Goal: Transaction & Acquisition: Book appointment/travel/reservation

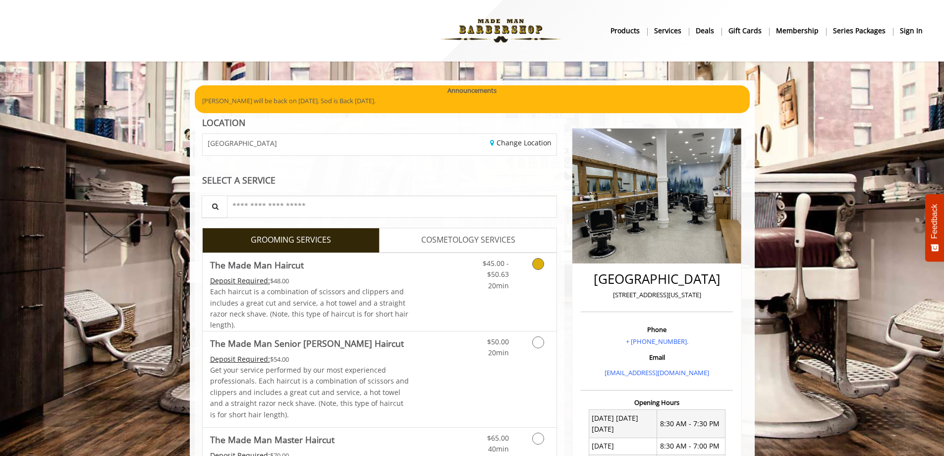
click at [537, 256] on link "Grooming services" at bounding box center [536, 272] width 25 height 38
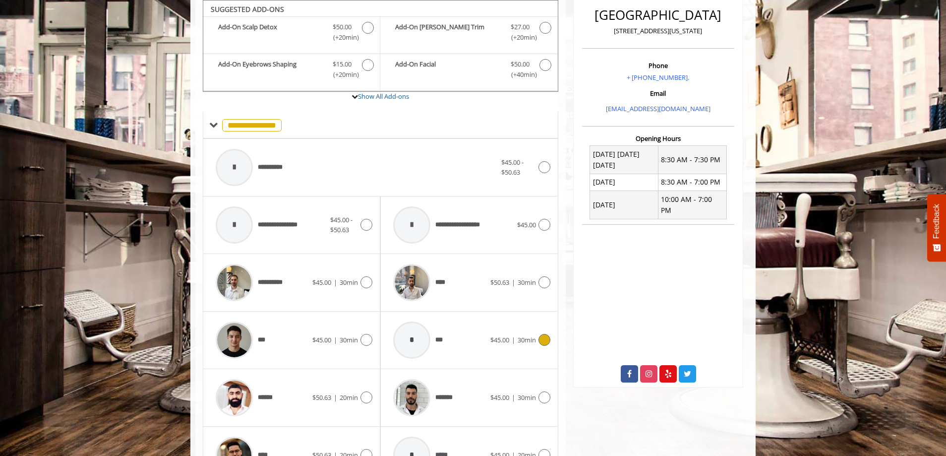
scroll to position [363, 0]
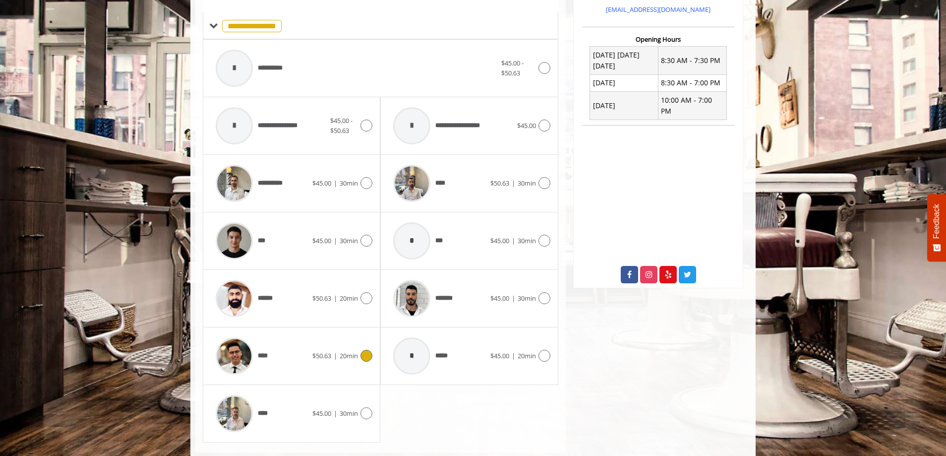
click at [337, 369] on div "**** $50.63 | 20min" at bounding box center [292, 355] width 162 height 47
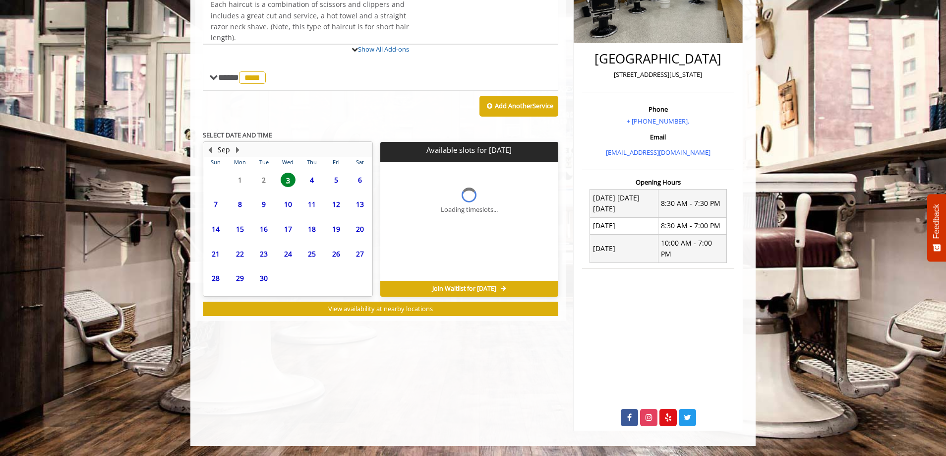
scroll to position [209, 0]
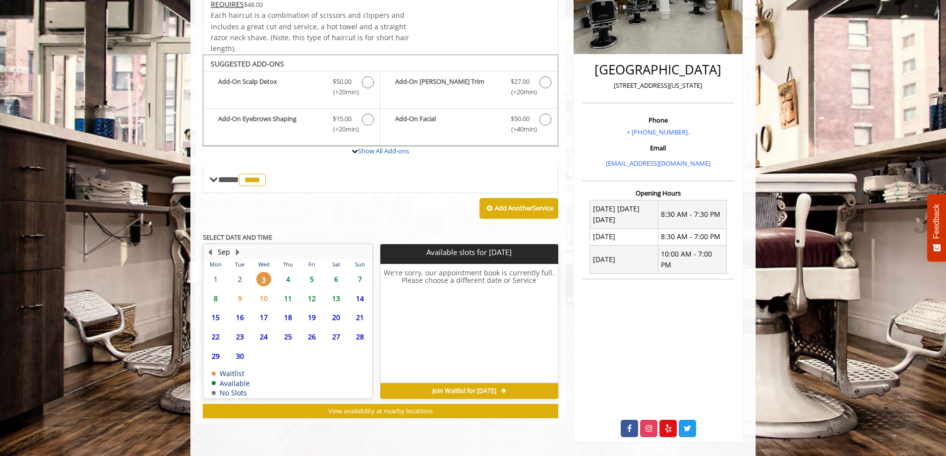
click at [315, 272] on span "5" at bounding box center [311, 279] width 15 height 14
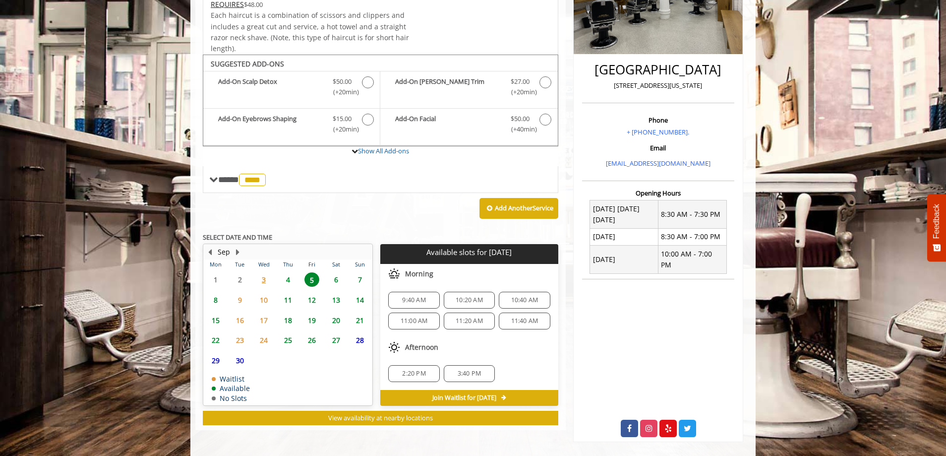
click at [291, 280] on span "4" at bounding box center [288, 279] width 15 height 14
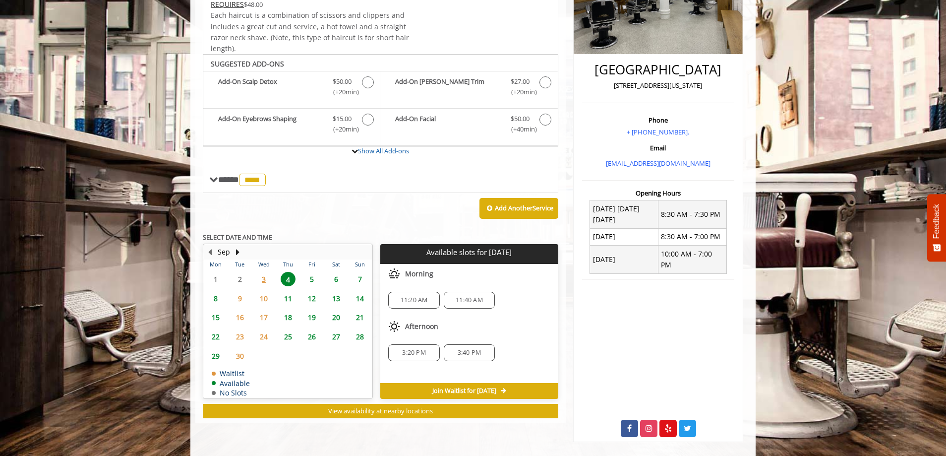
click at [341, 281] on span "6" at bounding box center [336, 279] width 15 height 14
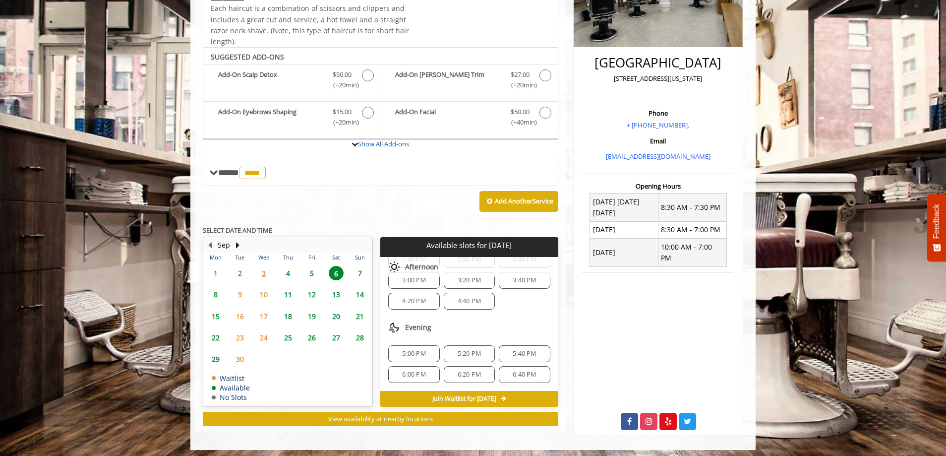
scroll to position [0, 0]
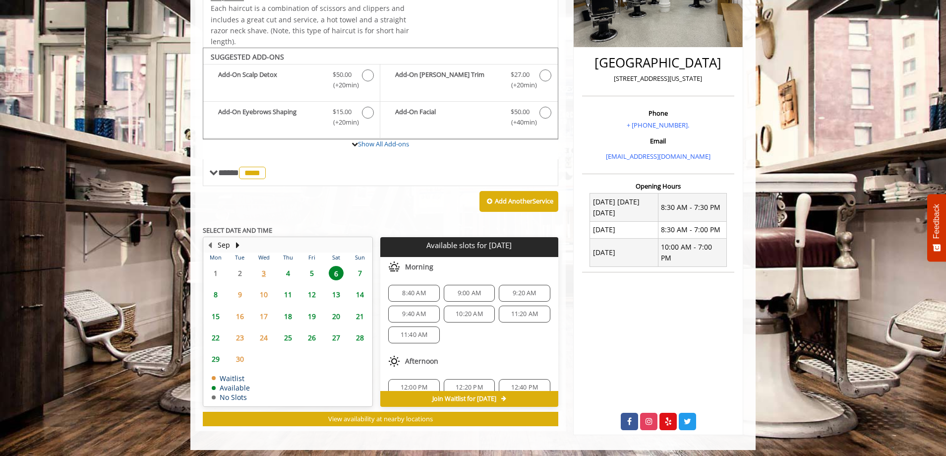
click at [437, 249] on p "Available slots for [DATE]" at bounding box center [469, 245] width 170 height 8
click at [435, 248] on p "Available slots for [DATE]" at bounding box center [469, 245] width 170 height 8
click at [314, 275] on span "5" at bounding box center [311, 273] width 15 height 14
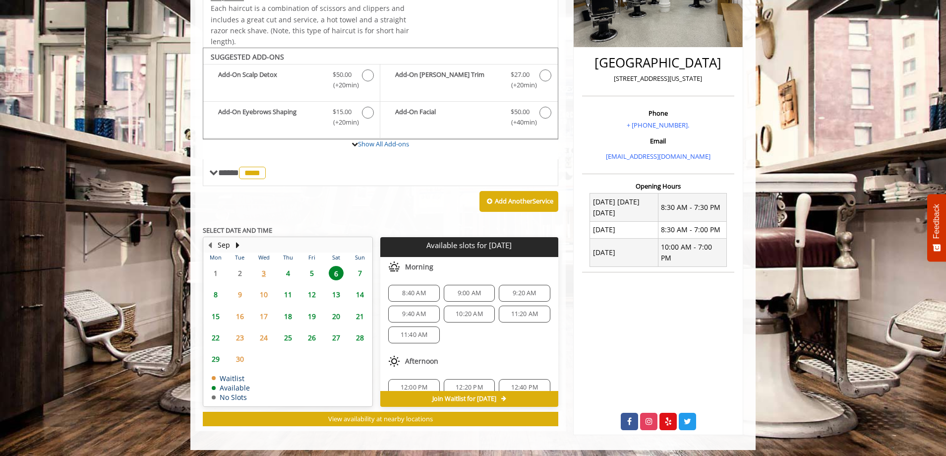
scroll to position [209, 0]
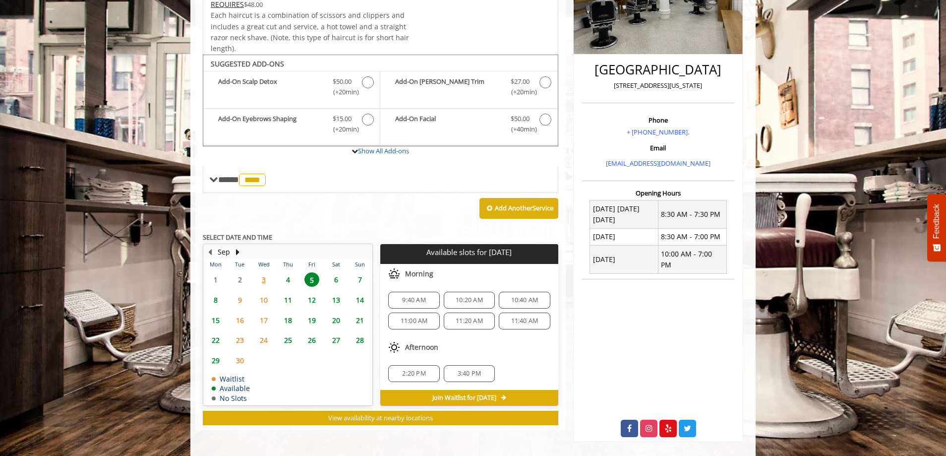
click at [292, 278] on span "4" at bounding box center [288, 279] width 15 height 14
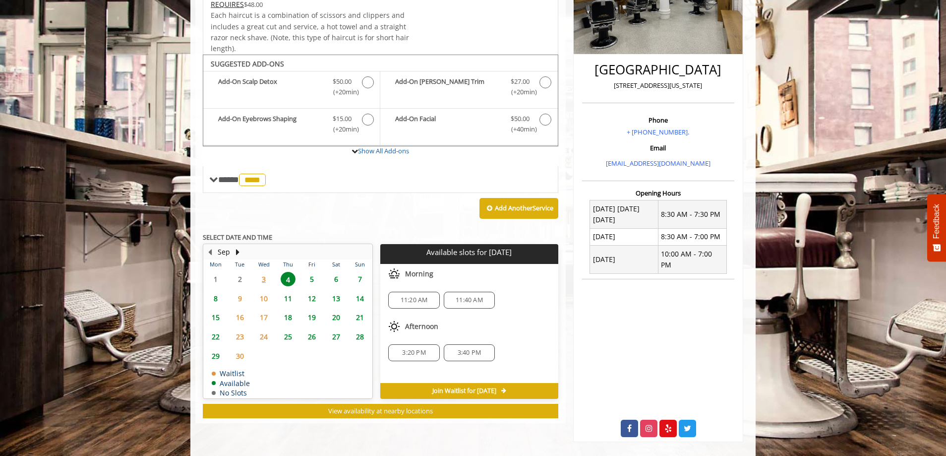
click at [306, 278] on span "5" at bounding box center [311, 279] width 15 height 14
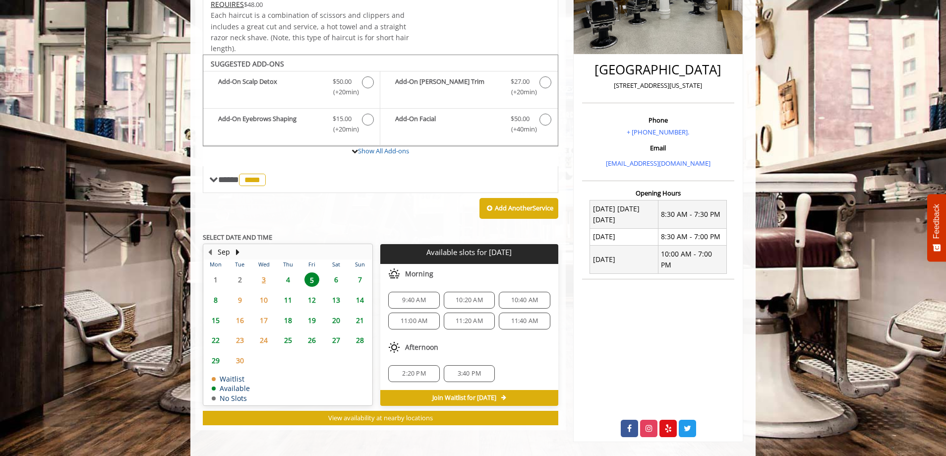
click at [338, 285] on span "6" at bounding box center [336, 279] width 15 height 14
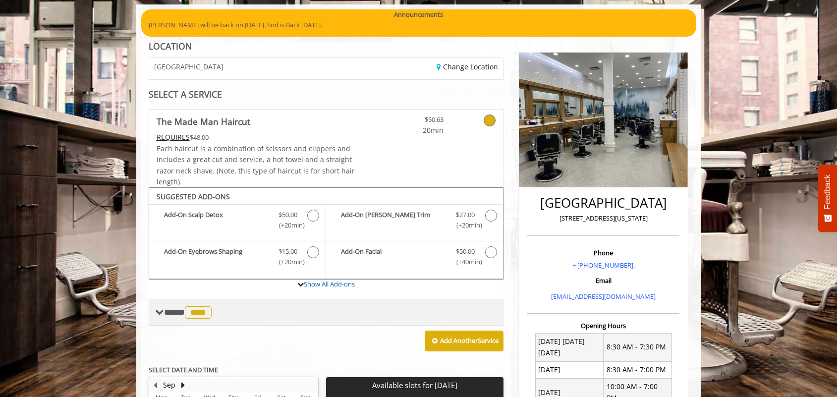
scroll to position [0, 0]
